Goal: Information Seeking & Learning: Learn about a topic

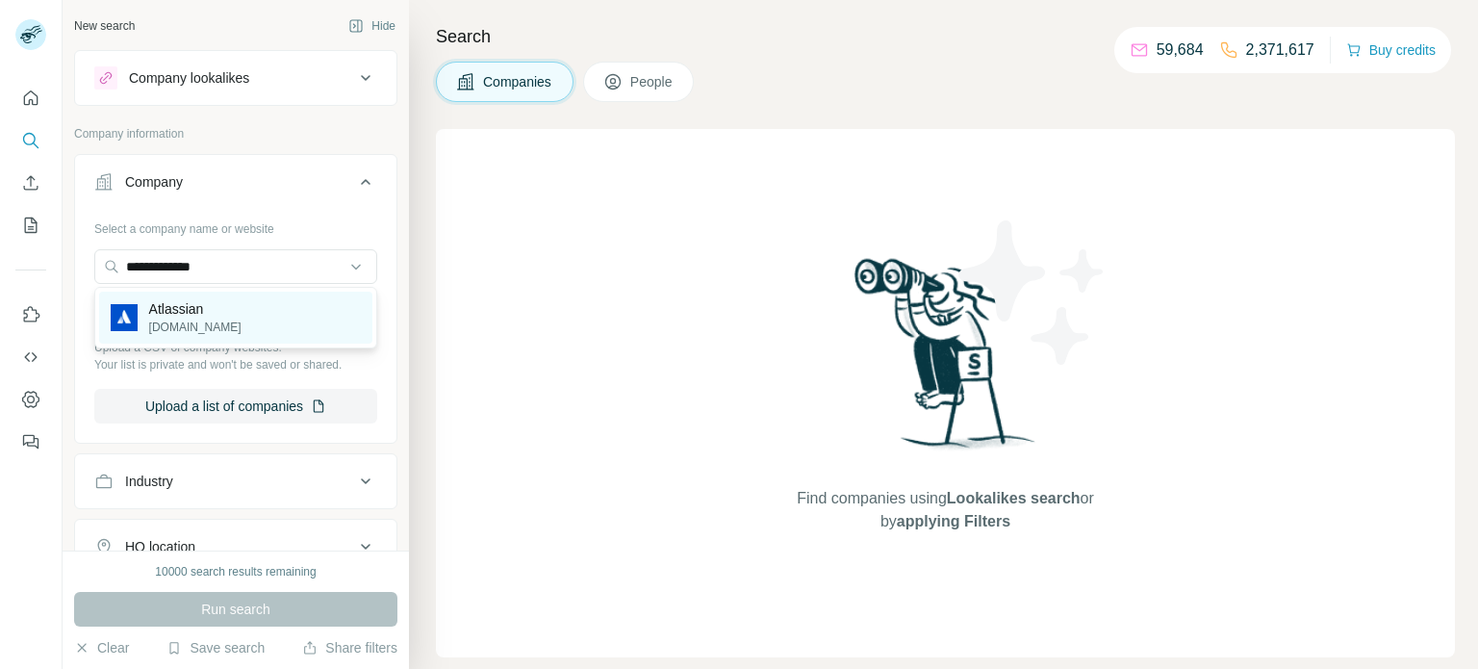
type input "**********"
click at [187, 307] on p "Atlassian" at bounding box center [195, 308] width 92 height 19
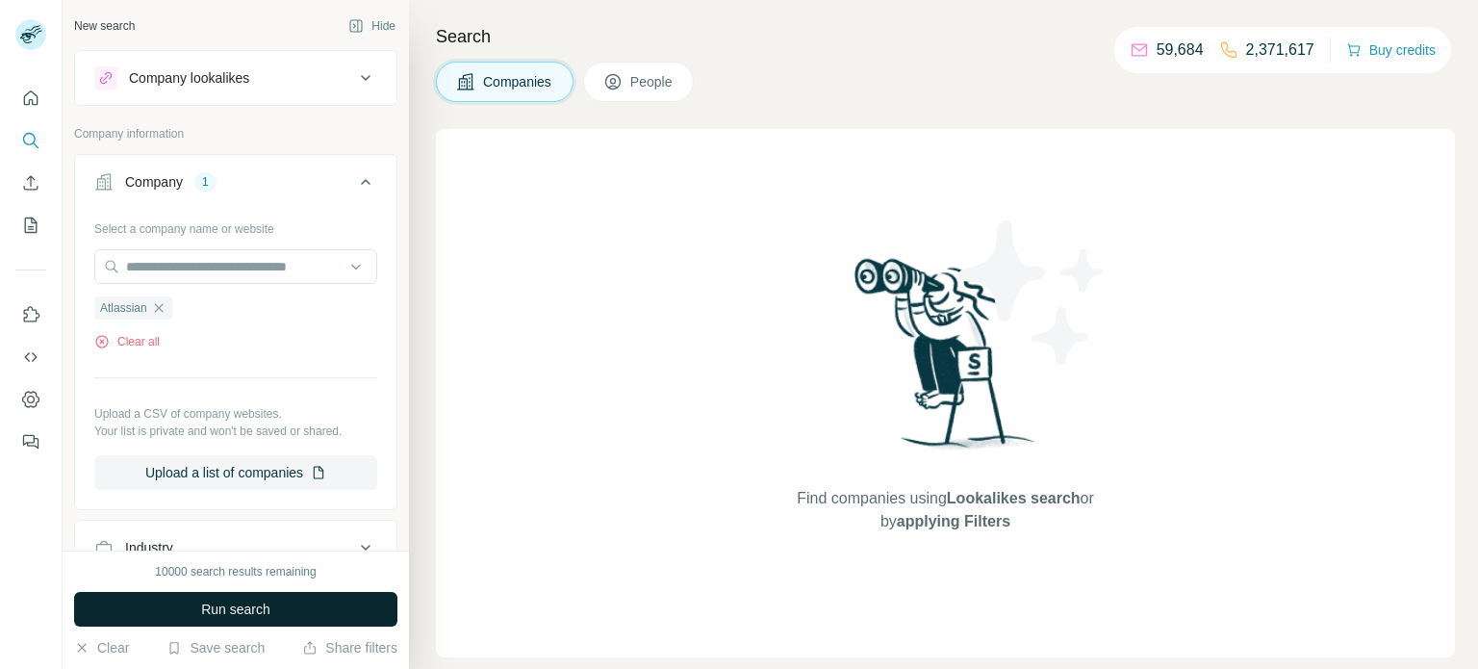
click at [234, 601] on span "Run search" at bounding box center [235, 609] width 69 height 19
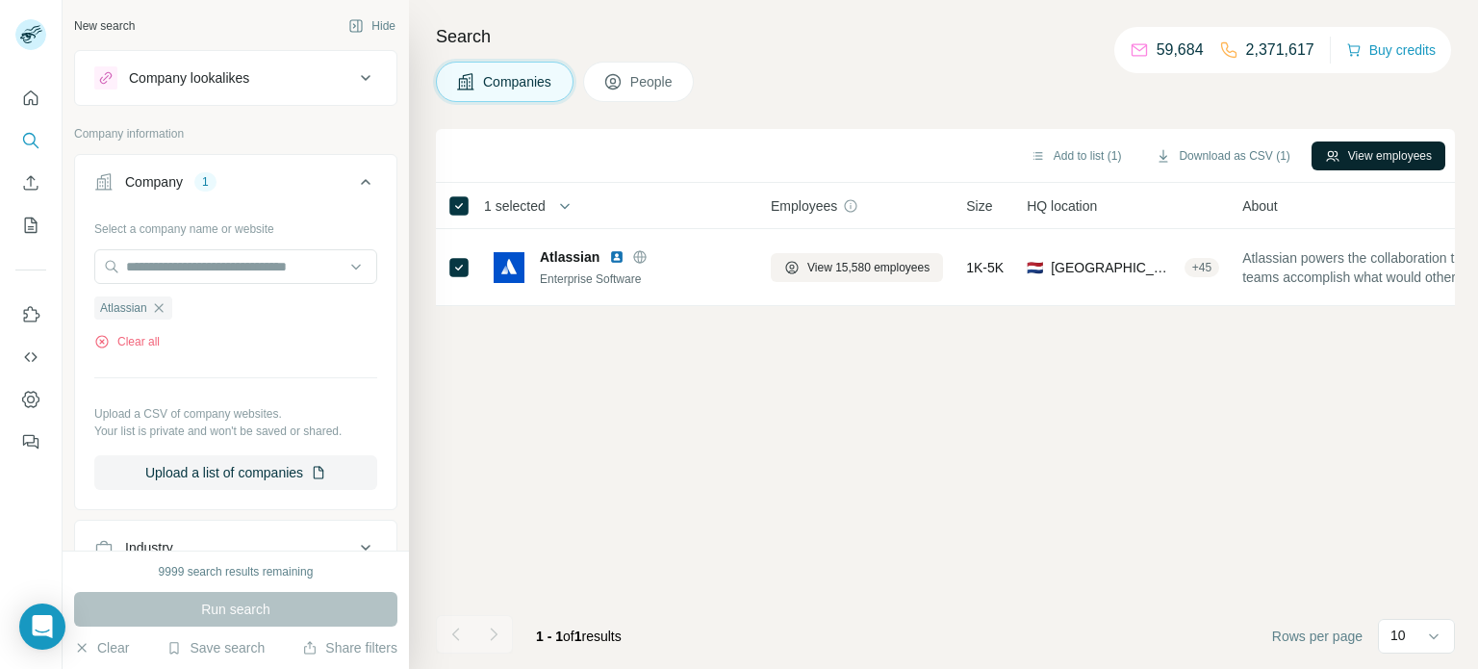
click at [1341, 154] on button "View employees" at bounding box center [1379, 155] width 134 height 29
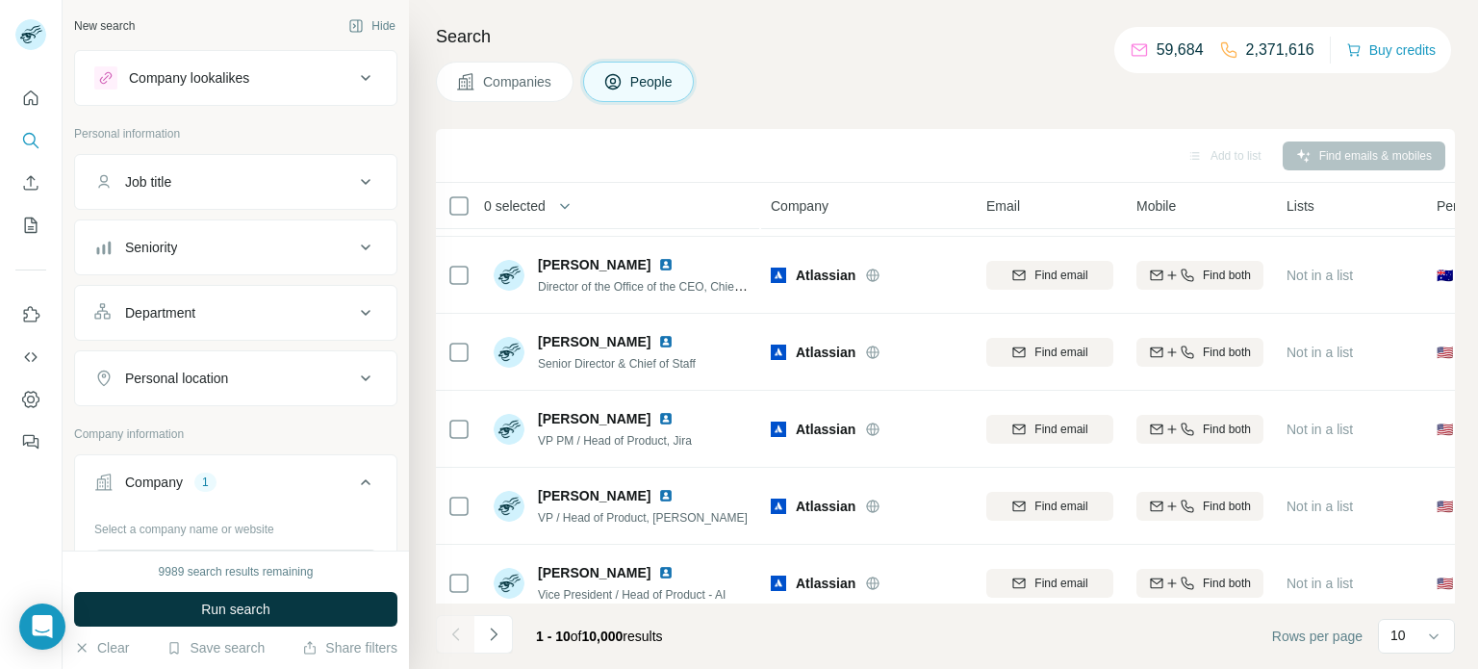
scroll to position [395, 0]
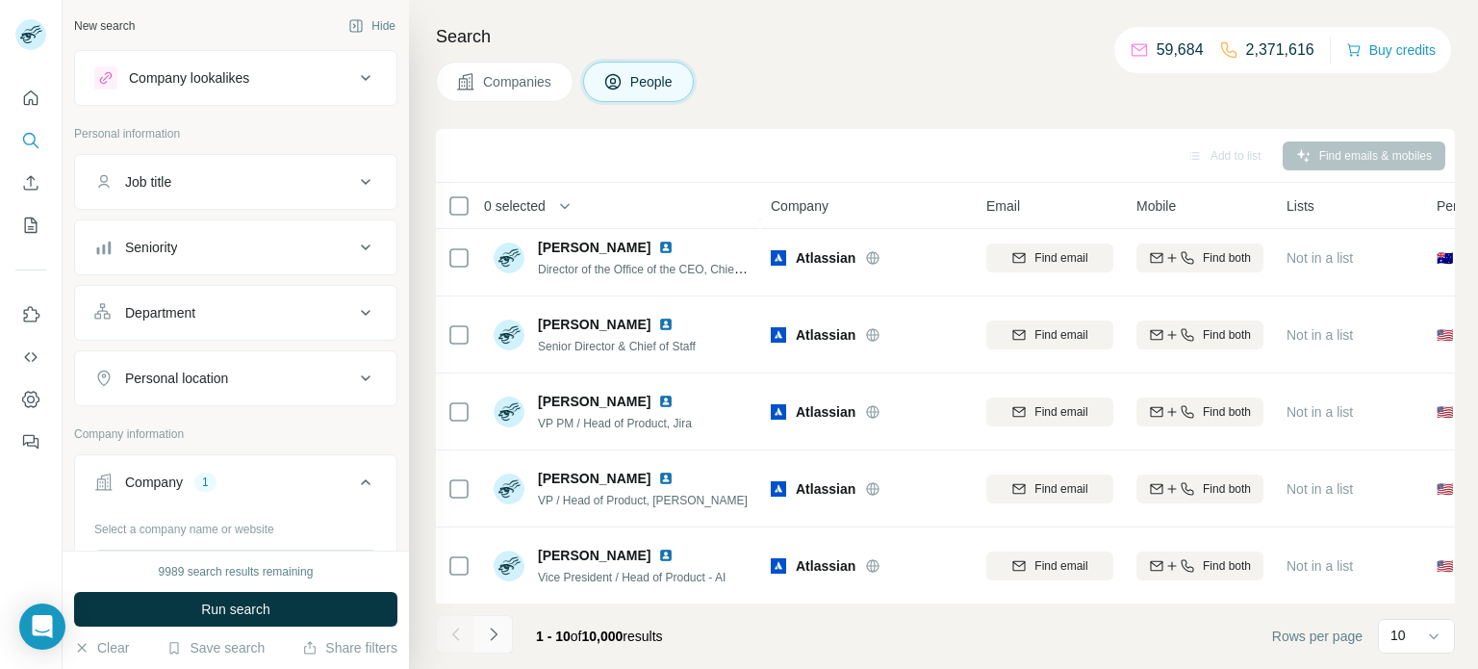
click at [502, 627] on icon "Navigate to next page" at bounding box center [493, 634] width 19 height 19
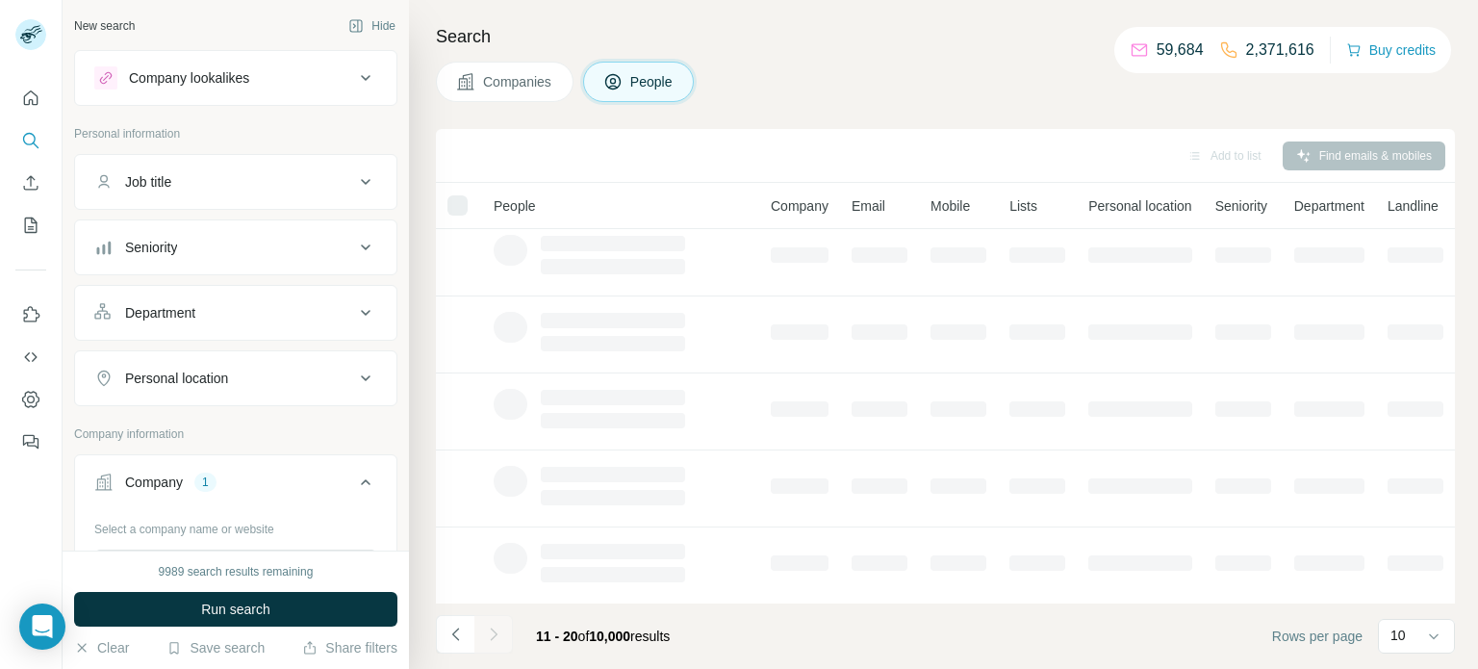
scroll to position [0, 0]
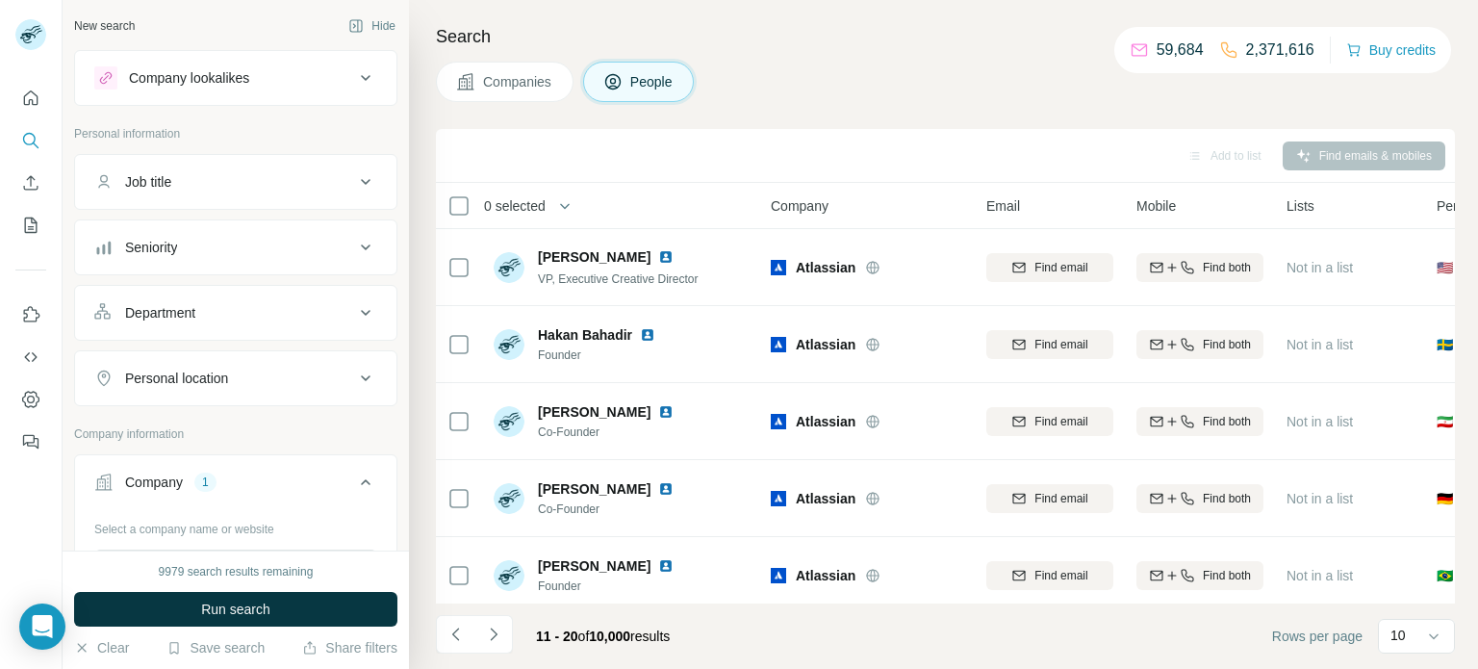
click at [225, 174] on div "Job title" at bounding box center [224, 181] width 260 height 19
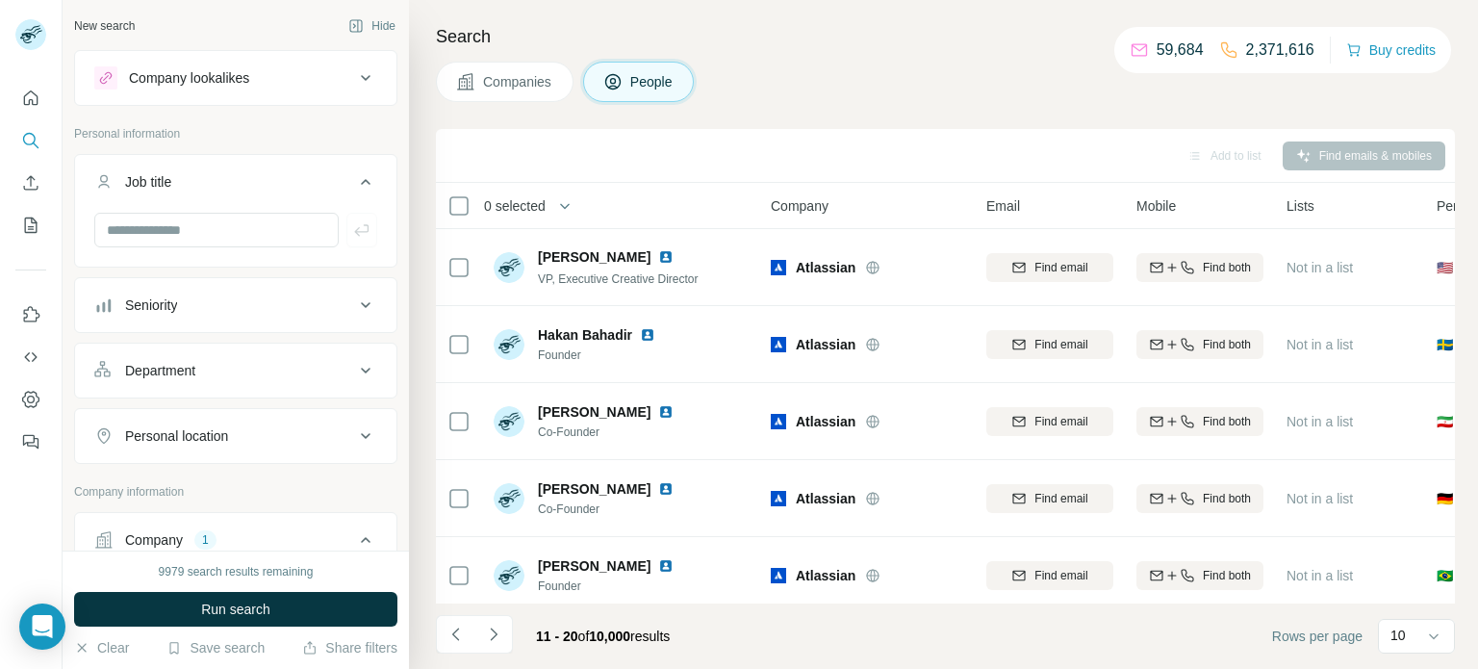
click at [244, 190] on div "Job title" at bounding box center [224, 181] width 260 height 19
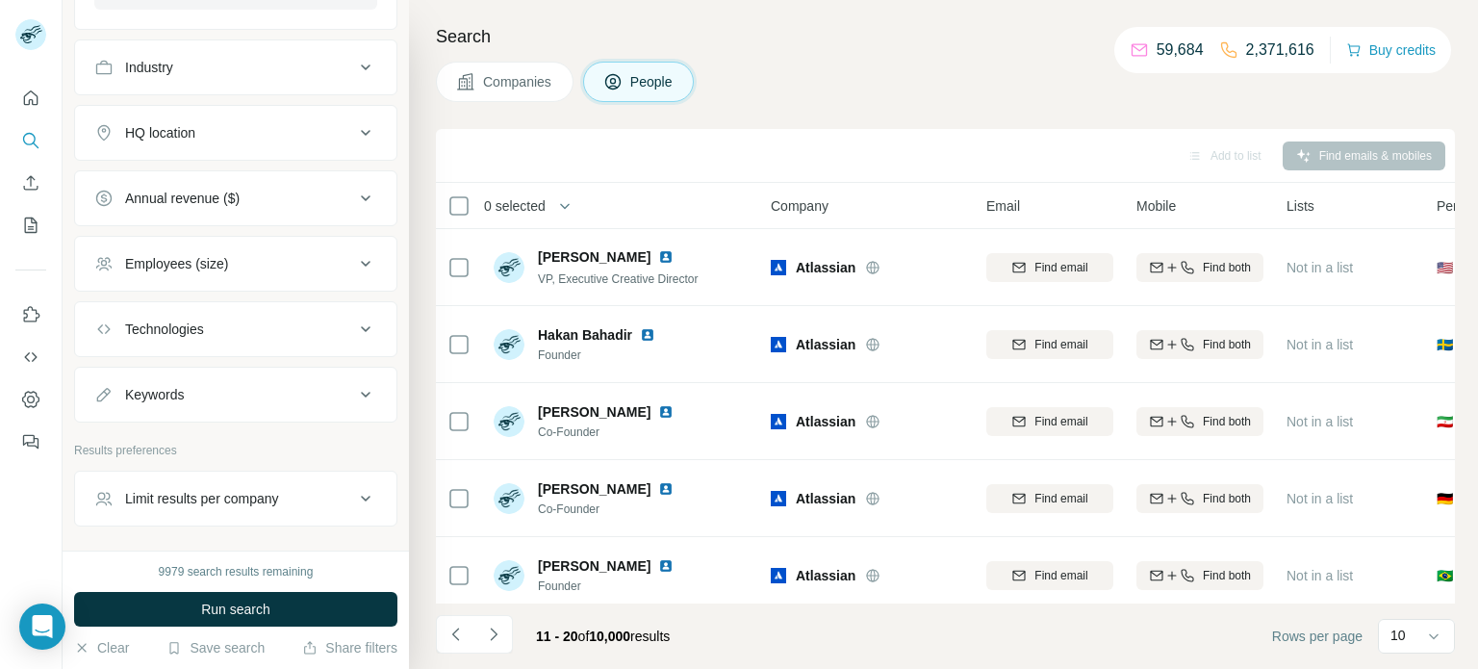
scroll to position [839, 0]
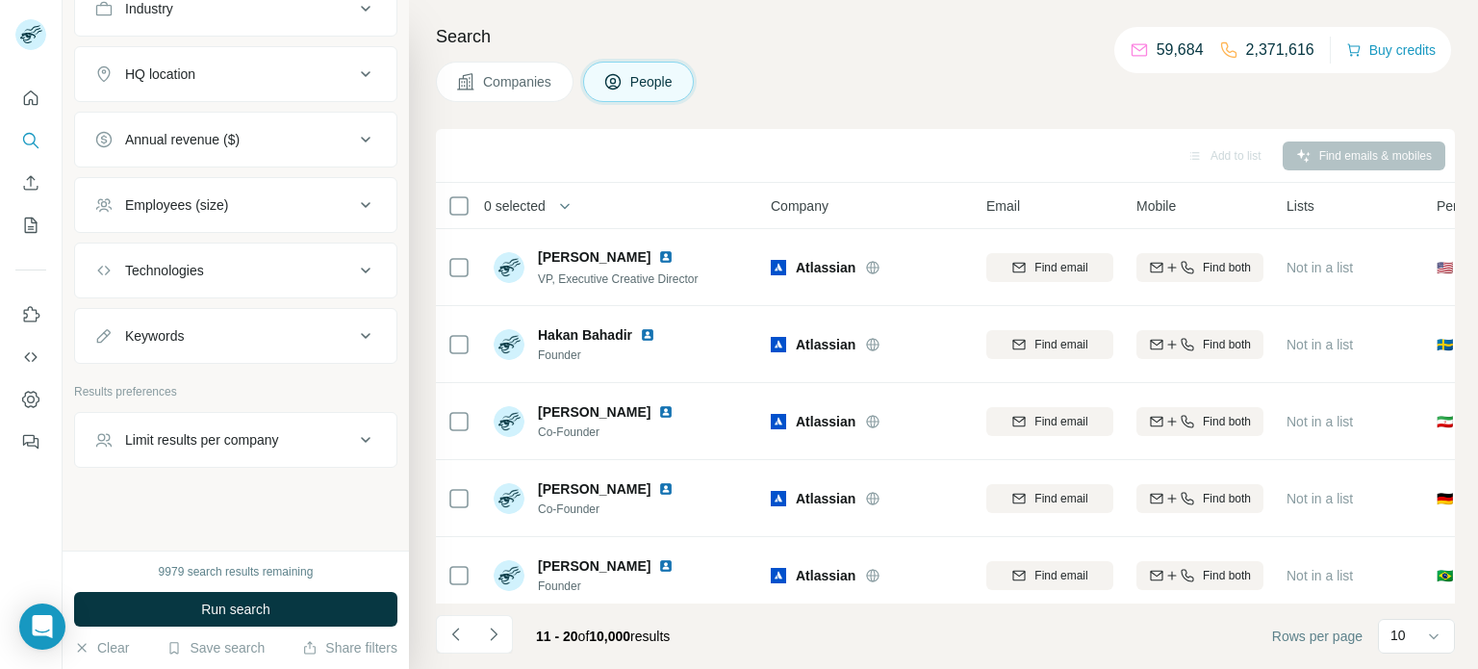
click at [280, 350] on button "Keywords" at bounding box center [235, 336] width 321 height 46
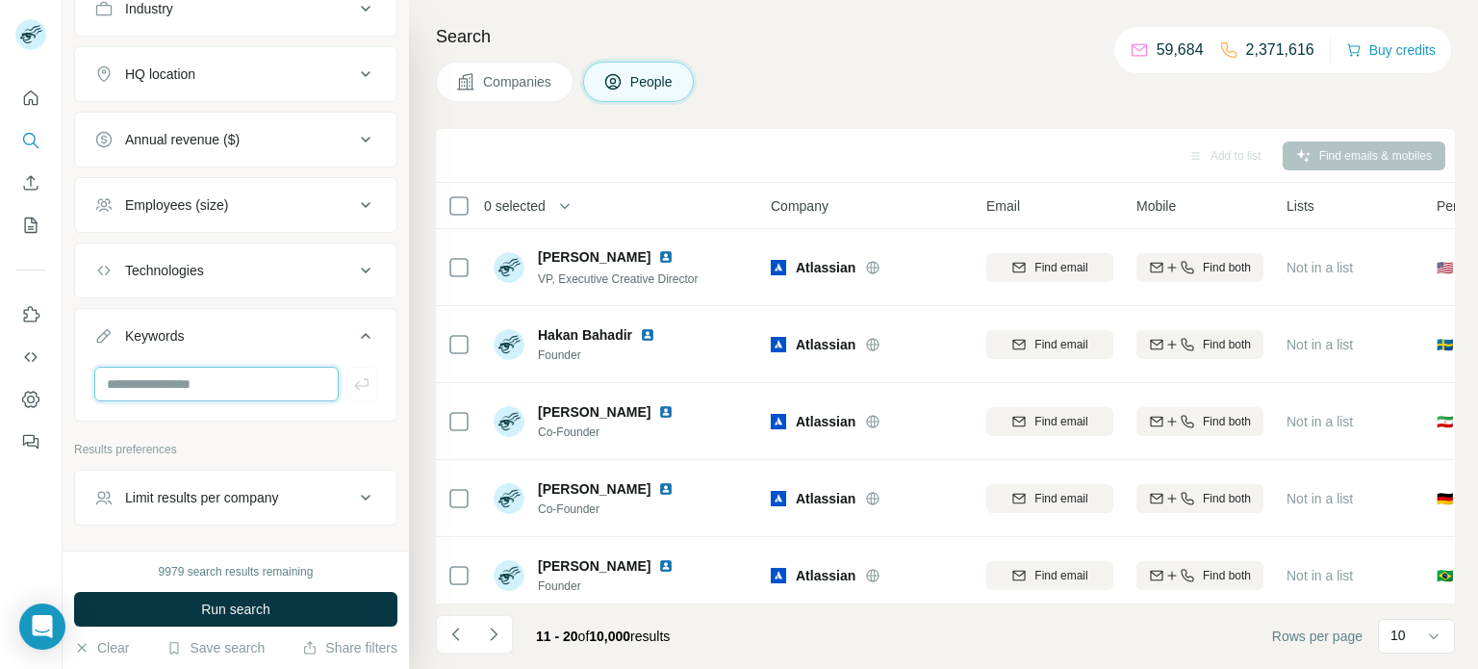
click at [250, 370] on input "text" at bounding box center [216, 384] width 244 height 35
type input "*******"
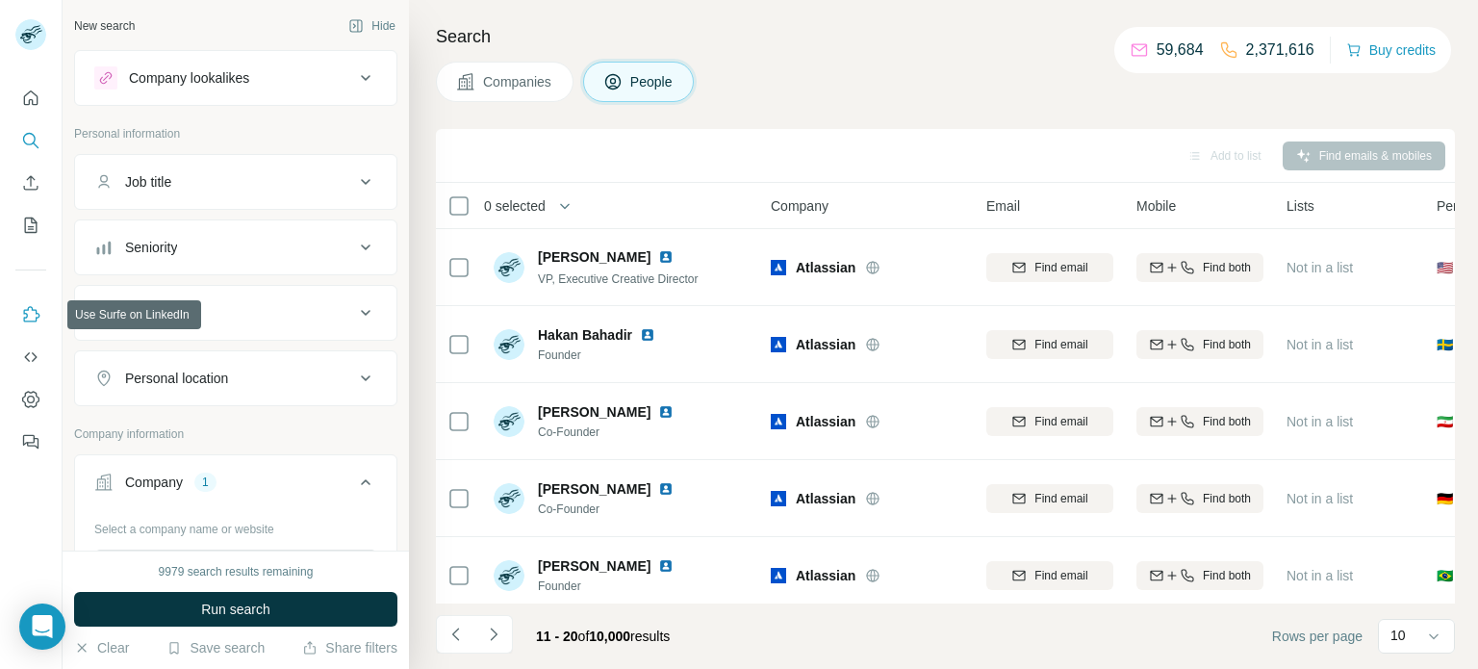
click at [27, 320] on icon "Use Surfe on LinkedIn" at bounding box center [32, 313] width 16 height 15
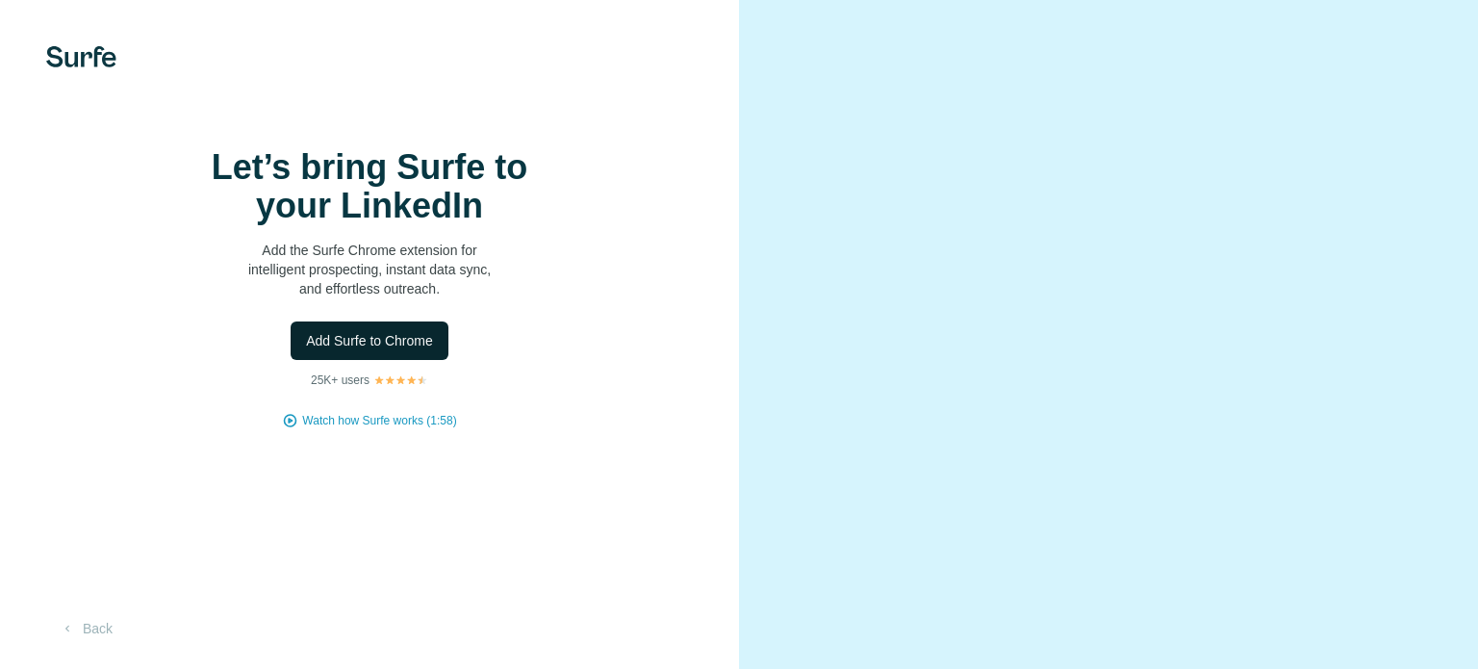
click at [408, 350] on span "Add Surfe to Chrome" at bounding box center [369, 340] width 127 height 19
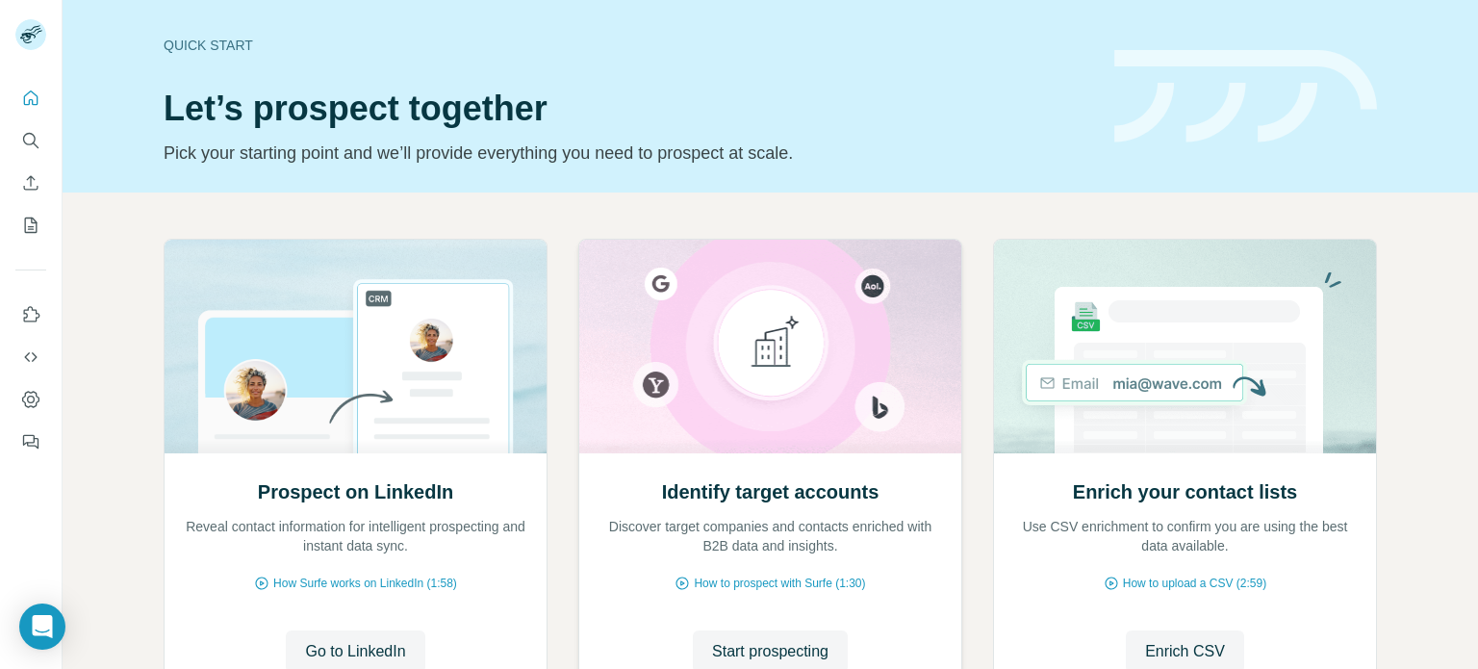
scroll to position [162, 0]
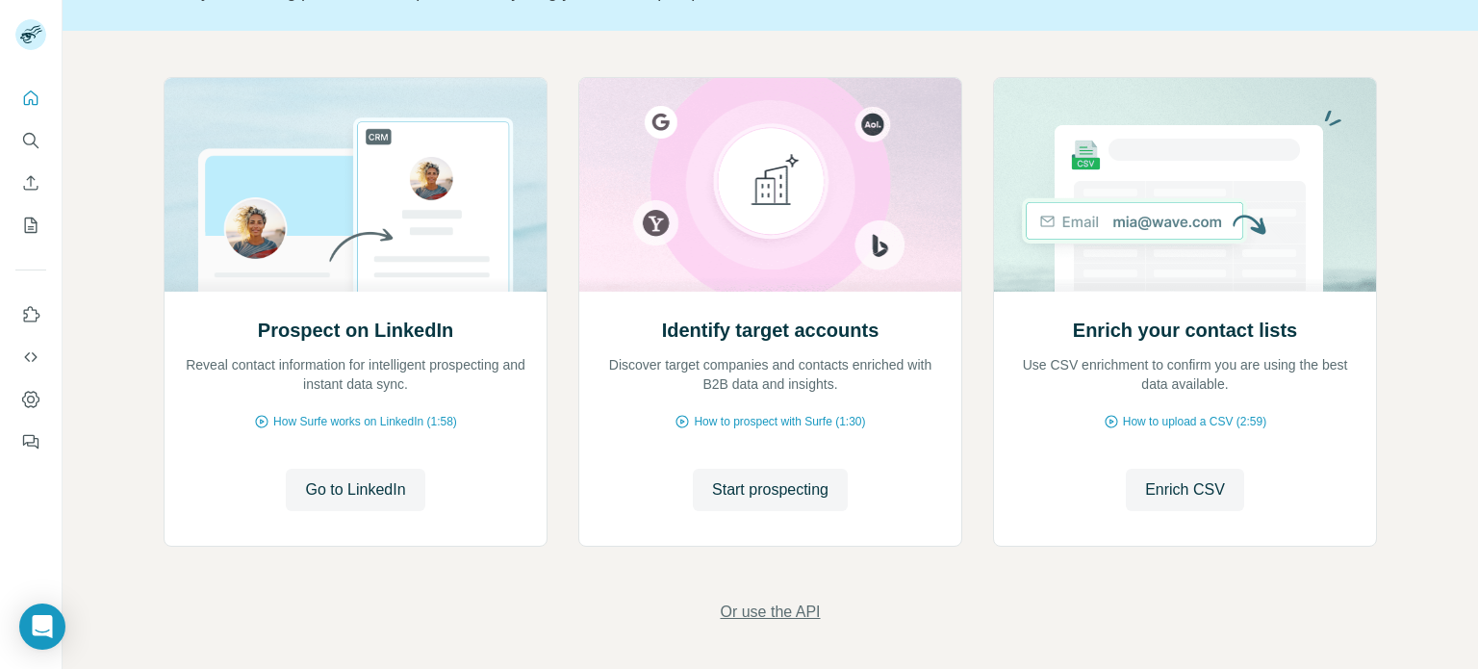
click at [757, 610] on span "Or use the API" at bounding box center [770, 612] width 100 height 23
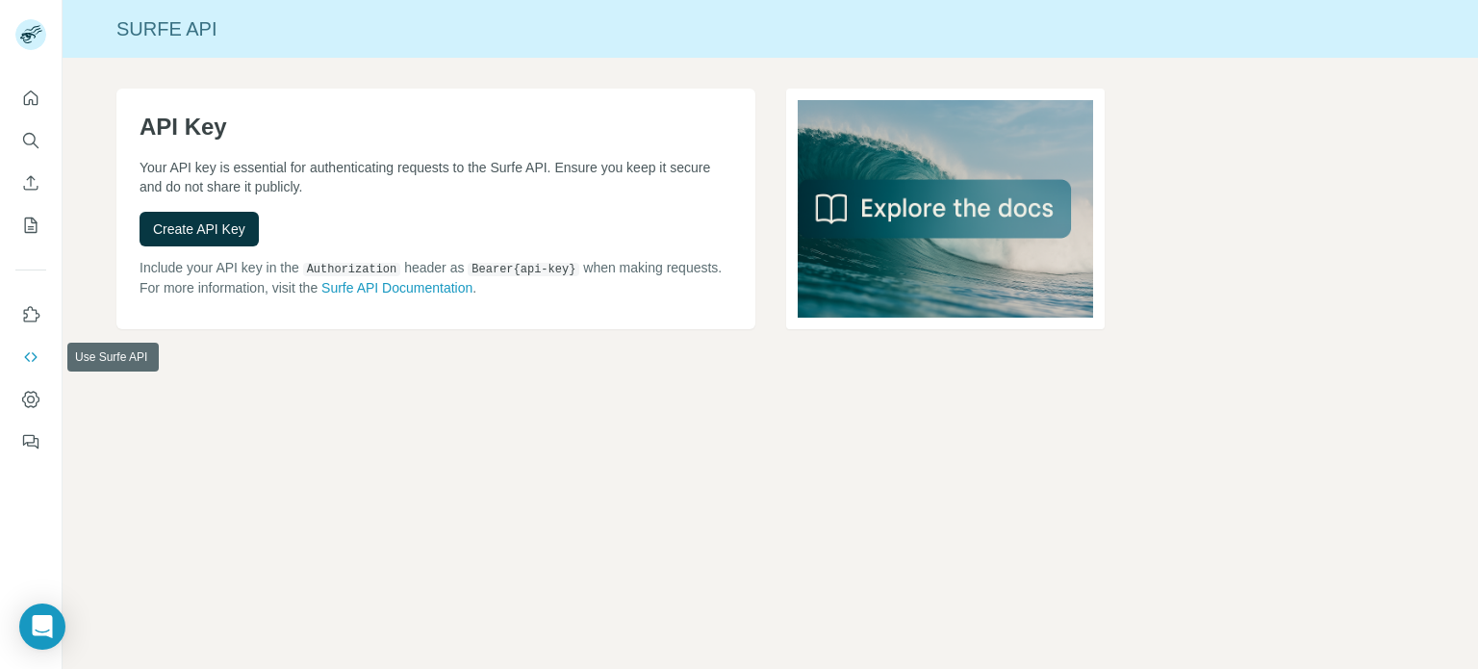
click at [28, 367] on button "Use Surfe API" at bounding box center [30, 357] width 31 height 35
click at [113, 358] on div "API Key Your API key is essential for authenticating requests to the Surfe API.…" at bounding box center [771, 240] width 1416 height 364
click at [25, 361] on icon "Use Surfe API" at bounding box center [30, 356] width 19 height 19
